Goal: Information Seeking & Learning: Learn about a topic

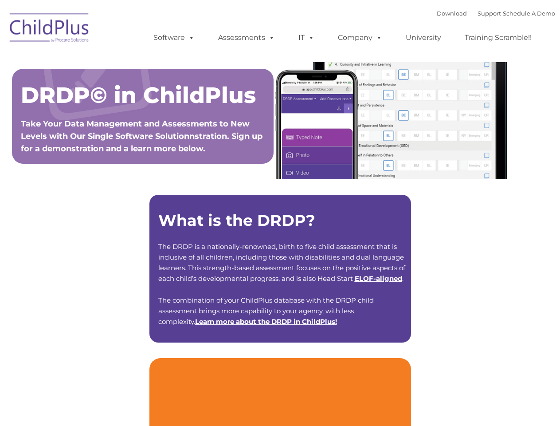
type input ""
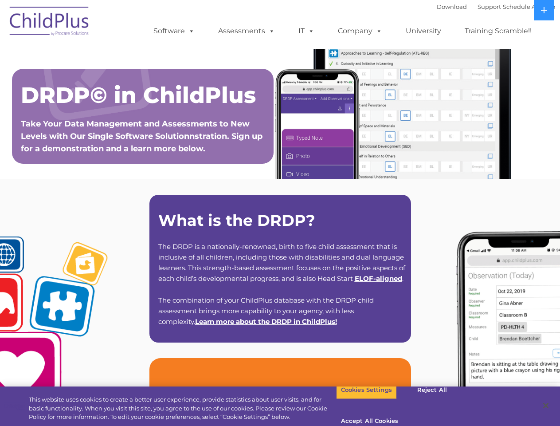
click at [280, 213] on strong "What is the DRDP?" at bounding box center [236, 220] width 157 height 19
click at [190, 31] on span at bounding box center [190, 31] width 10 height 8
click at [270, 31] on span at bounding box center [270, 31] width 10 height 8
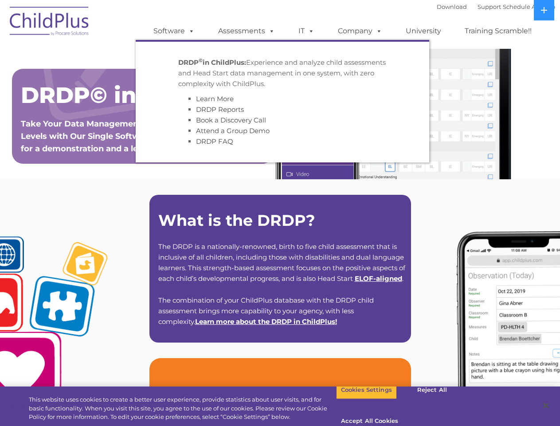
click at [306, 31] on span at bounding box center [310, 31] width 10 height 8
click at [309, 31] on span at bounding box center [310, 31] width 10 height 8
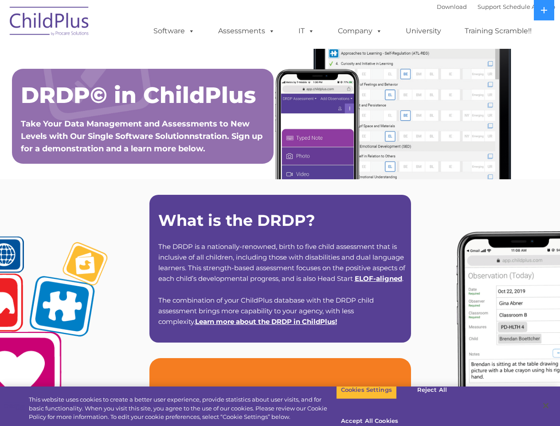
click at [360, 31] on link "Company" at bounding box center [360, 31] width 62 height 18
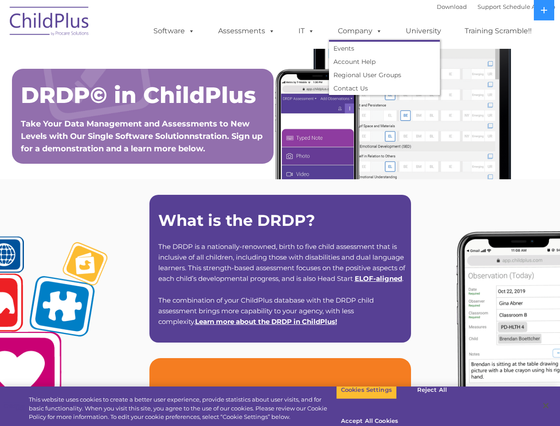
click at [377, 31] on span at bounding box center [377, 31] width 10 height 8
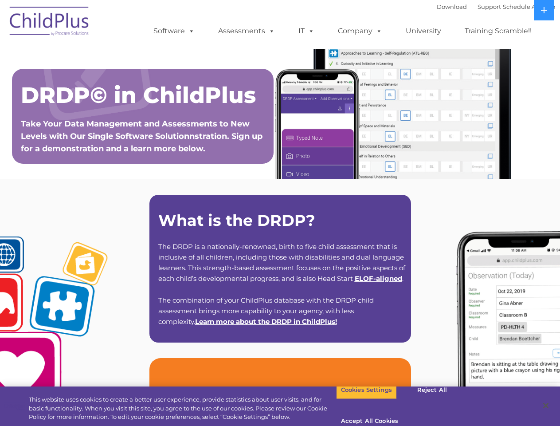
click at [544, 10] on icon at bounding box center [544, 10] width 6 height 6
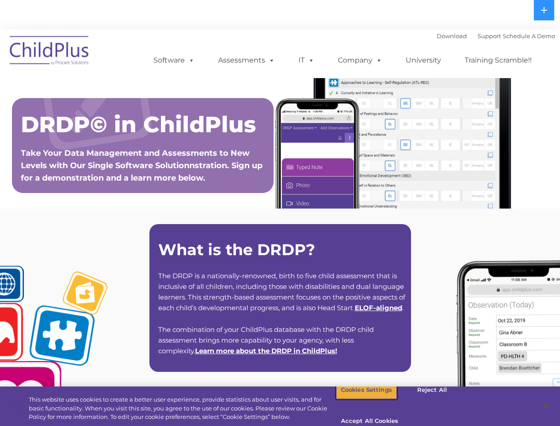
click at [360, 399] on button "Cookies Settings" at bounding box center [366, 389] width 61 height 19
